Goal: Transaction & Acquisition: Book appointment/travel/reservation

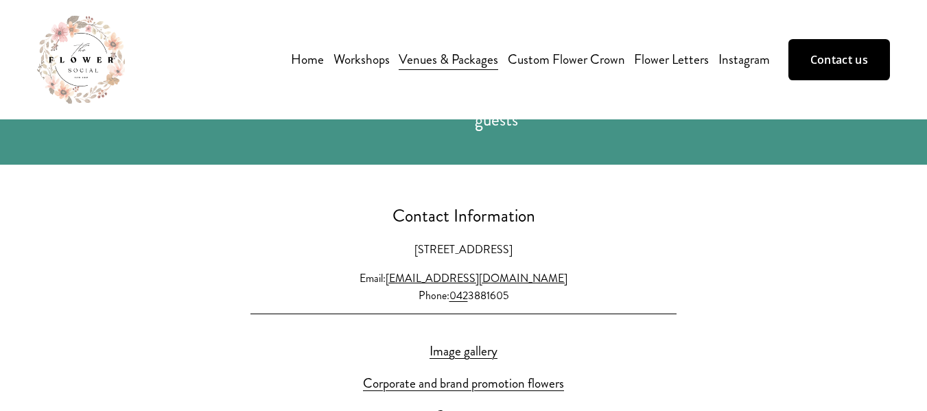
scroll to position [3531, 0]
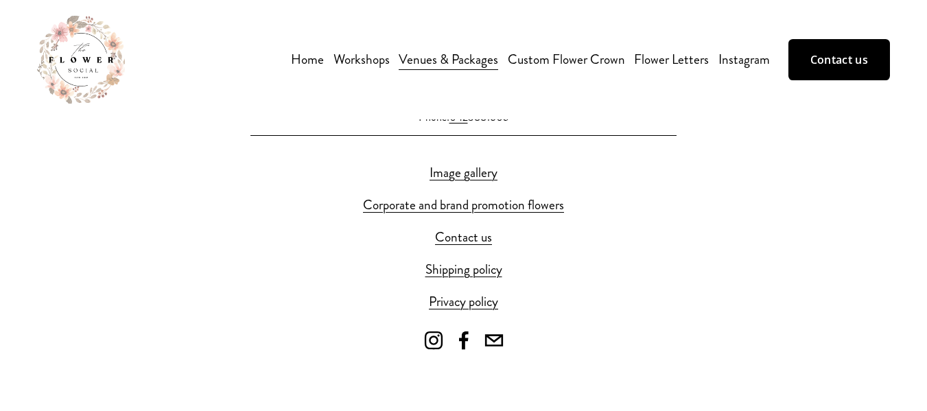
click at [366, 59] on span "Workshops" at bounding box center [362, 59] width 56 height 21
click at [0, 0] on span "All workshops" at bounding box center [0, 0] width 0 height 0
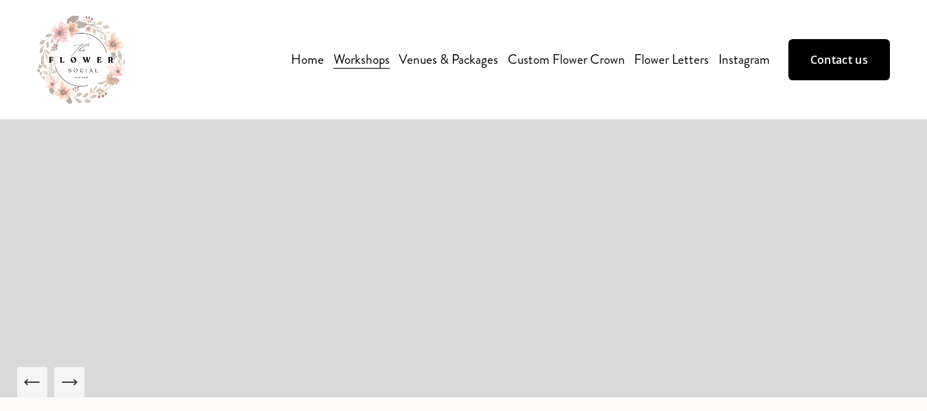
click at [0, 0] on span "Picnic Setups" at bounding box center [0, 0] width 0 height 0
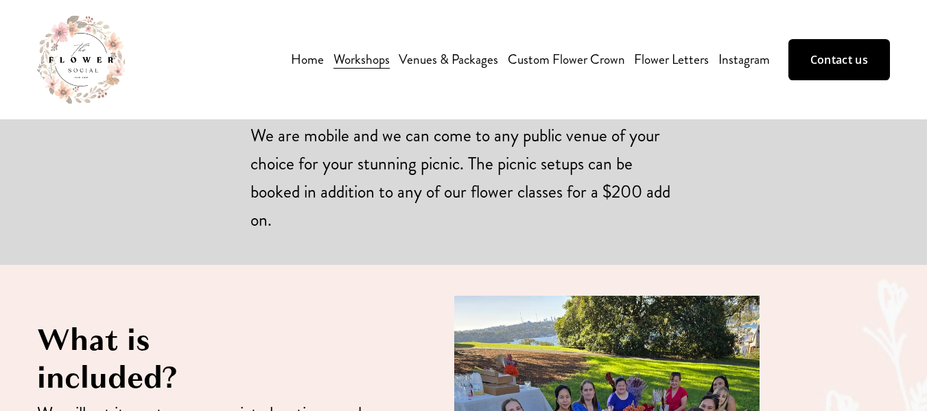
scroll to position [275, 0]
